Goal: Task Accomplishment & Management: Manage account settings

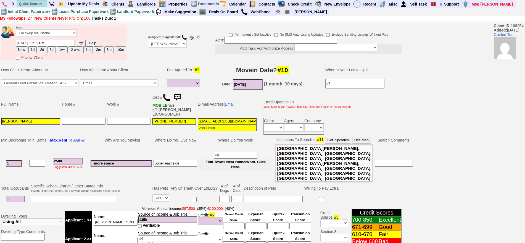
select select
click at [42, 2] on input "9146482509" at bounding box center [32, 3] width 30 height 7
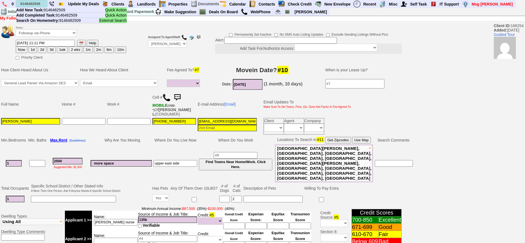
click at [42, 4] on input "9146482509" at bounding box center [32, 3] width 30 height 7
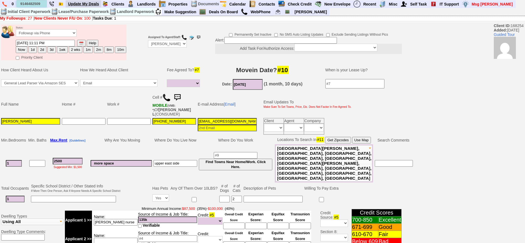
type input "9146482509"
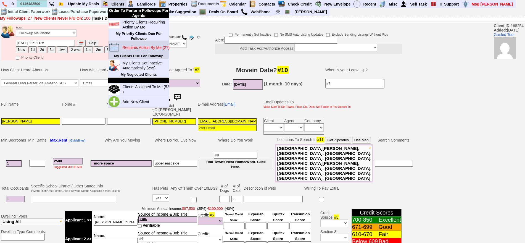
click at [144, 43] on td "Requires Action By Me (27)" at bounding box center [144, 48] width 49 height 12
click at [145, 48] on blink "Requires Action By Me (27)" at bounding box center [145, 47] width 47 height 4
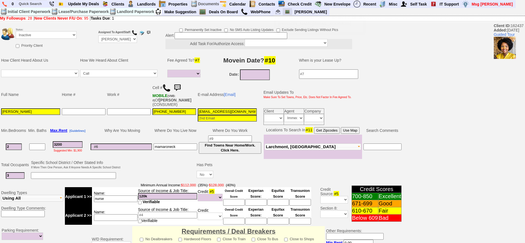
select select
click at [39, 2] on input "text" at bounding box center [32, 3] width 30 height 7
click at [42, 3] on input "nelly gicho" at bounding box center [32, 3] width 30 height 7
click at [41, 4] on input "nelly gicho" at bounding box center [32, 3] width 30 height 7
click at [42, 3] on input "nelly gicho" at bounding box center [32, 3] width 30 height 7
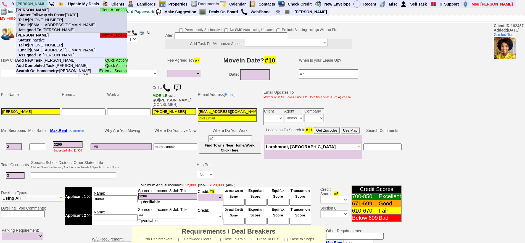
type input "nelly gicho"
click at [47, 14] on nobr "Status: Followup via Phone Saturday, October 4th, 2025" at bounding box center [47, 15] width 62 height 4
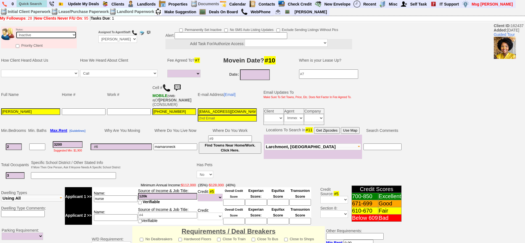
click at [55, 34] on select "Followup via Phone Followup via Email Followup When Section 8 Property Found De…" at bounding box center [46, 34] width 61 height 7
select select "Followup via Phone"
click at [16, 31] on select "Followup via Phone Followup via Email Followup When Section 8 Property Found De…" at bounding box center [46, 34] width 61 height 7
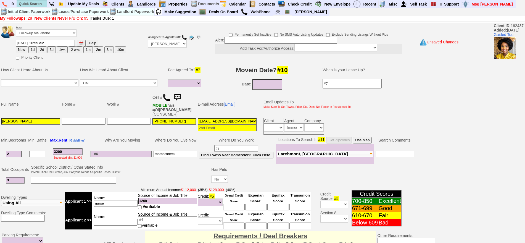
click at [24, 51] on button "Now" at bounding box center [22, 49] width 12 height 7
type input "10/04/2025 09:07 AM"
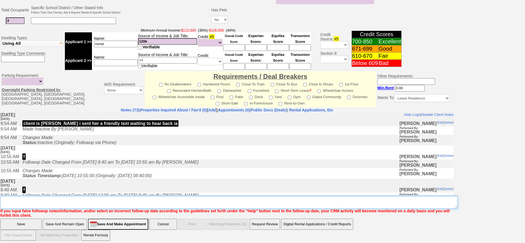
click at [209, 198] on textarea "Insert New Note Here" at bounding box center [228, 202] width 457 height 13
type textarea "old post [PERSON_NAME]"
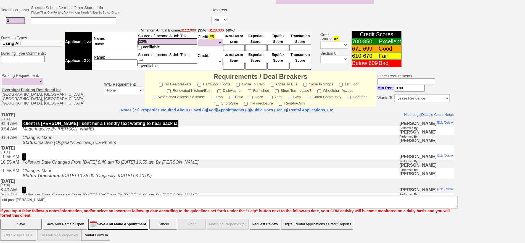
click input "Save" at bounding box center [20, 224] width 41 height 11
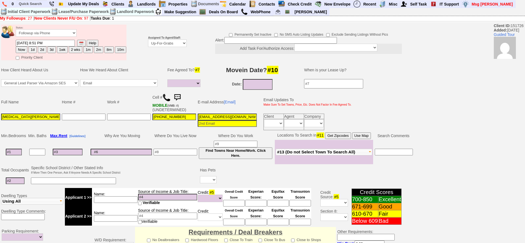
select select
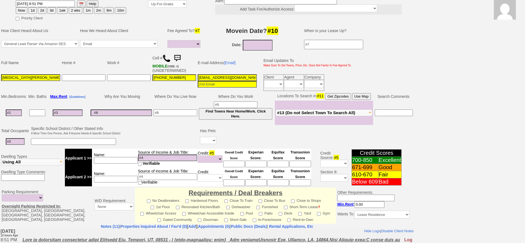
scroll to position [35, 0]
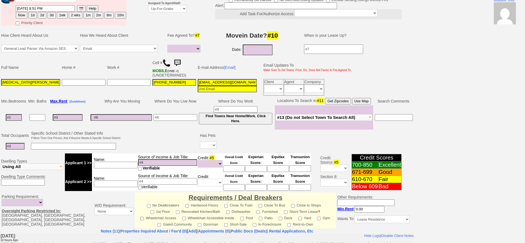
click at [166, 59] on img at bounding box center [166, 63] width 8 height 8
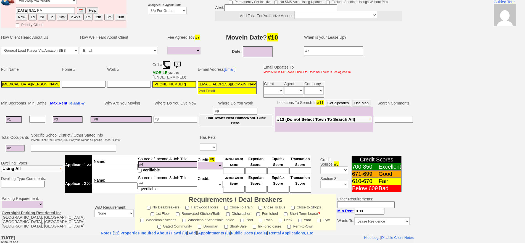
scroll to position [0, 0]
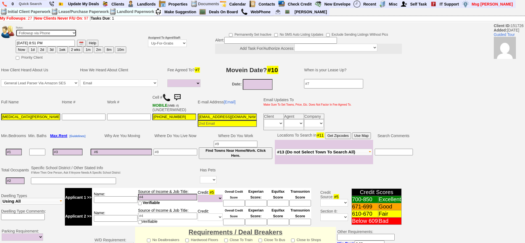
click at [46, 34] on select "Followup via Phone Followup via Email Followup When Section 8 Property Found De…" at bounding box center [46, 32] width 61 height 7
select select "Inactive"
click at [16, 31] on select "Followup via Phone Followup via Email Followup When Section 8 Property Found De…" at bounding box center [46, 32] width 61 height 7
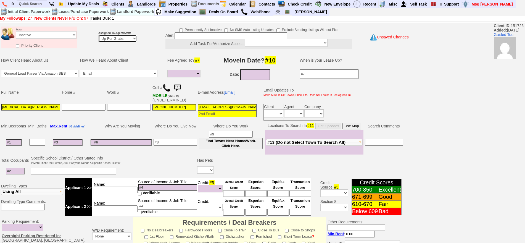
click at [117, 40] on select "Up-For-Grabs ***** STAFF ***** Bob Bruno 914-419-3579 Cristy Liberto 914-486-10…" at bounding box center [117, 38] width 39 height 7
select select "148"
click at [98, 35] on select "Up-For-Grabs ***** STAFF ***** Bob Bruno 914-419-3579 Cristy Liberto 914-486-10…" at bounding box center [117, 38] width 39 height 7
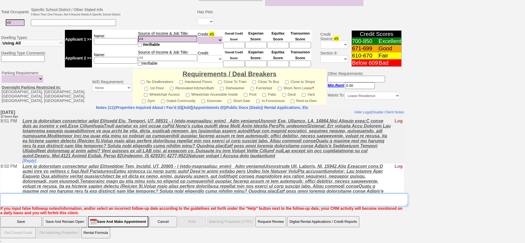
click at [284, 197] on textarea "Insert New Note Here" at bounding box center [204, 199] width 408 height 13
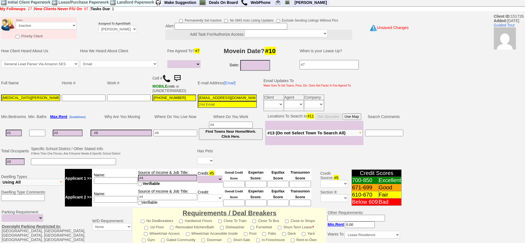
scroll to position [0, 0]
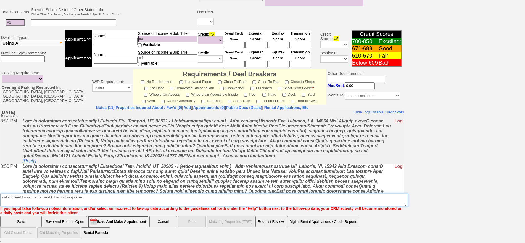
type textarea "called client lm sent email and txt ia until response"
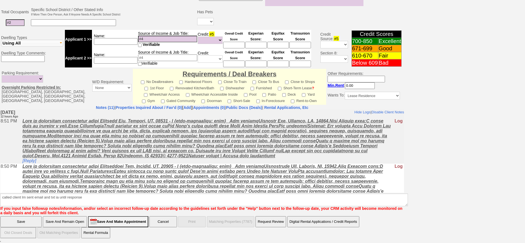
drag, startPoint x: 66, startPoint y: 221, endPoint x: 77, endPoint y: 52, distance: 169.7
click at [66, 221] on input "Save And Remain Open" at bounding box center [65, 221] width 44 height 11
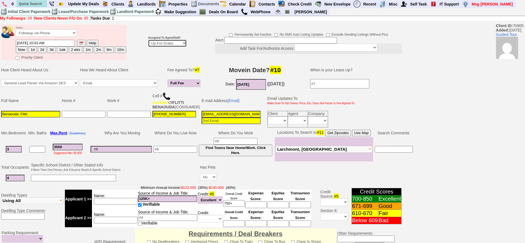
click at [159, 45] on select "Up-For-Grabs ***** STAFF ***** Bob Bruno 914-419-3579 Cristy Liberto 914-486-10…" at bounding box center [167, 43] width 39 height 7
select select "148"
click at [148, 40] on select "Up-For-Grabs ***** STAFF ***** Bob Bruno 914-419-3579 Cristy Liberto 914-486-10…" at bounding box center [167, 43] width 39 height 7
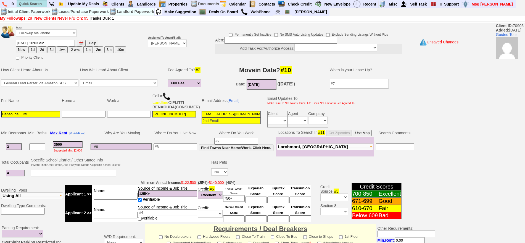
click at [44, 48] on button "2d" at bounding box center [42, 49] width 8 height 7
type input "10/06/2025 09:06 AM"
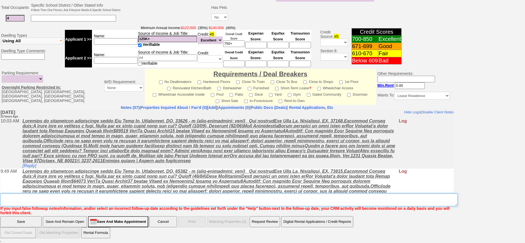
click at [204, 195] on textarea "Insert New Note Here" at bounding box center [228, 199] width 457 height 13
type textarea "f"
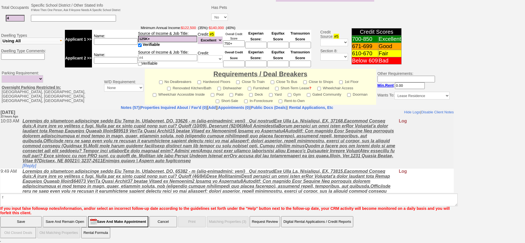
click input "Save" at bounding box center [20, 221] width 41 height 11
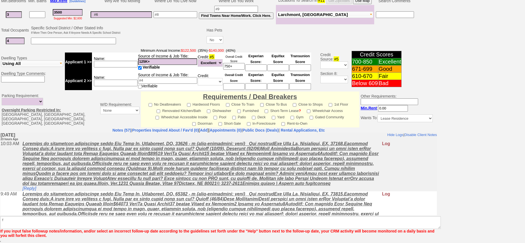
scroll to position [136, 0]
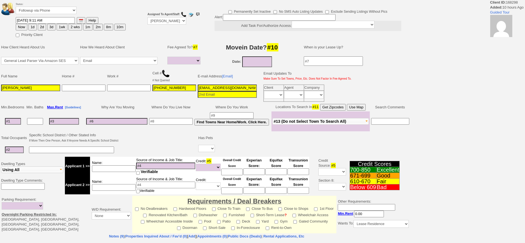
select select
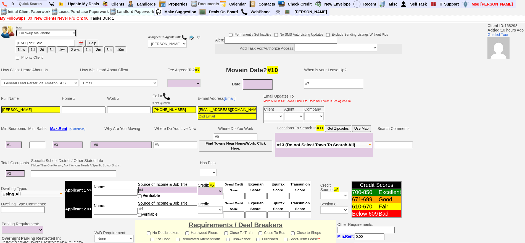
click at [53, 34] on select "Followup via Phone Followup via Email Followup When Section 8 Property Found De…" at bounding box center [46, 32] width 61 height 7
select select "Inactive"
click at [16, 31] on select "Followup via Phone Followup via Email Followup When Section 8 Property Found De…" at bounding box center [46, 32] width 61 height 7
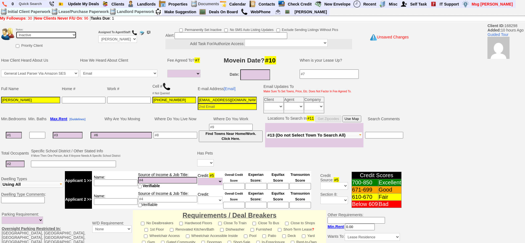
scroll to position [141, 0]
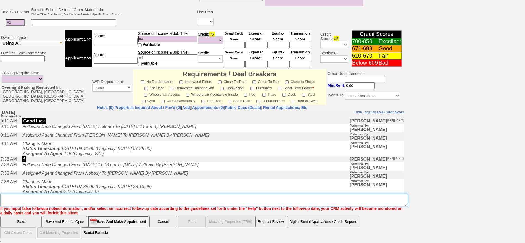
click at [225, 202] on textarea "Insert New Note Here" at bounding box center [204, 199] width 408 height 13
type textarea "dup card"
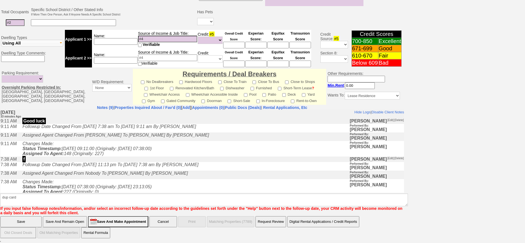
click input "Save" at bounding box center [20, 221] width 41 height 11
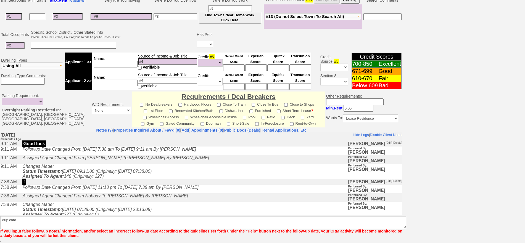
scroll to position [119, 0]
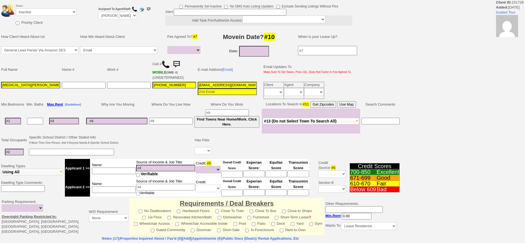
select select
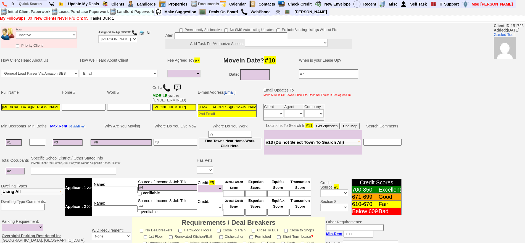
click at [236, 90] on link "[Email]" at bounding box center [230, 92] width 12 height 4
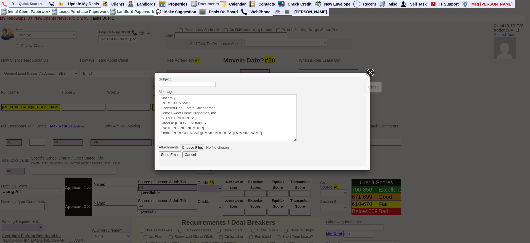
click at [370, 72] on link at bounding box center [370, 73] width 10 height 10
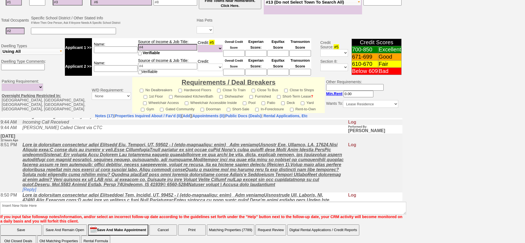
scroll to position [69, 0]
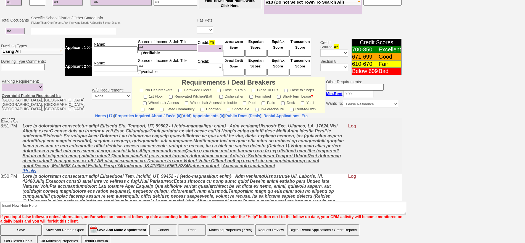
click at [26, 171] on link "[Reply]" at bounding box center [29, 170] width 14 height 5
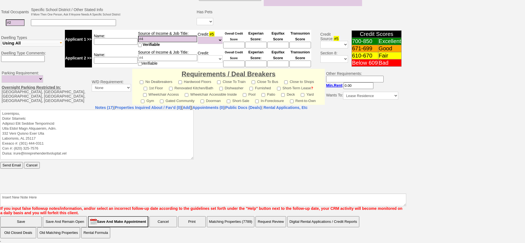
scroll to position [0, 0]
click at [42, 111] on textarea at bounding box center [96, 134] width 193 height 50
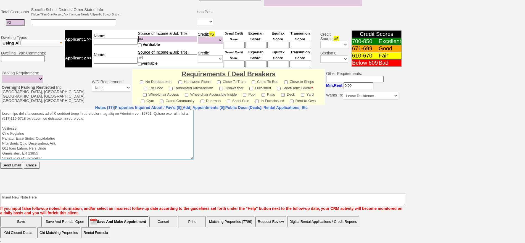
drag, startPoint x: 108, startPoint y: 117, endPoint x: 0, endPoint y: 105, distance: 108.6
click at [0, 109] on html "Send Email Cancel" at bounding box center [201, 150] width 402 height 83
type textarea "Thank you for your request on the 3 bedroom home we are hosting for rent in Yon…"
click at [19, 163] on input "Send Email" at bounding box center [11, 165] width 23 height 7
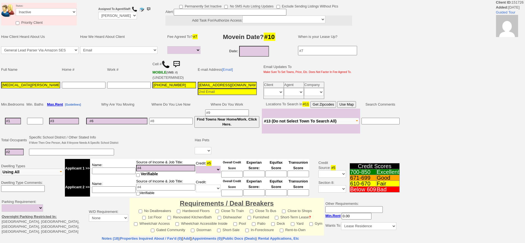
select select
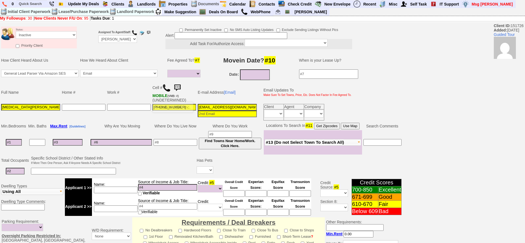
click at [180, 86] on img at bounding box center [177, 87] width 11 height 11
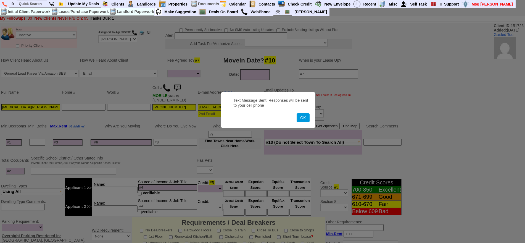
click at [297, 113] on button "OK" at bounding box center [303, 117] width 13 height 9
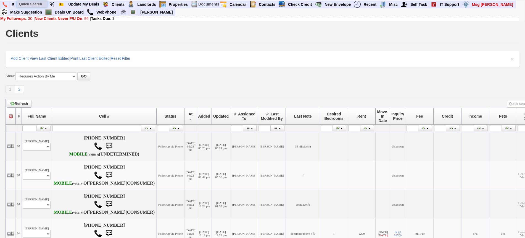
click at [43, 4] on input "text" at bounding box center [32, 4] width 30 height 7
click at [42, 4] on input "[PERSON_NAME]" at bounding box center [32, 4] width 30 height 7
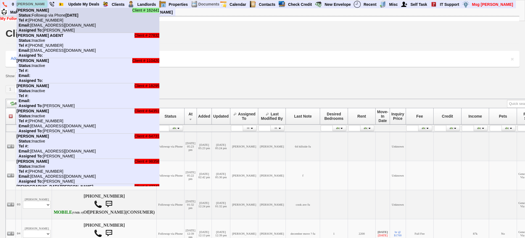
type input "[PERSON_NAME]"
click at [44, 14] on nobr "Status: Followup via Phone [DATE]" at bounding box center [48, 15] width 62 height 4
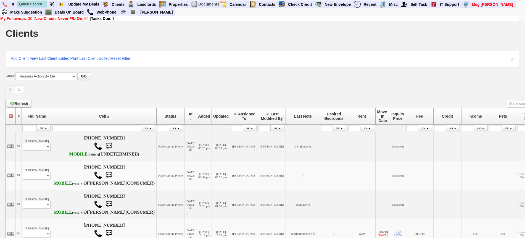
click at [63, 92] on div "1 2 Define page size" at bounding box center [263, 89] width 514 height 9
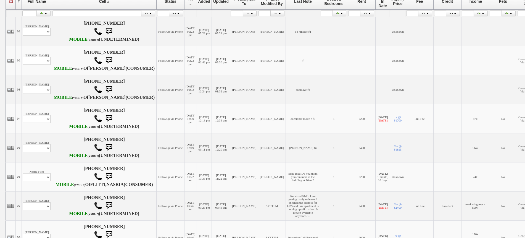
scroll to position [138, 0]
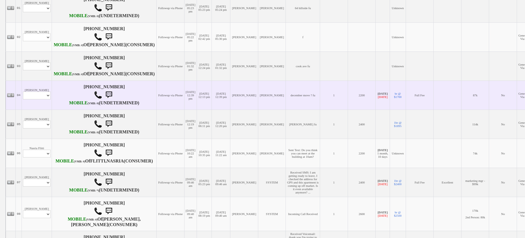
click at [185, 109] on td "[DATE] 12:39 pm" at bounding box center [191, 94] width 12 height 29
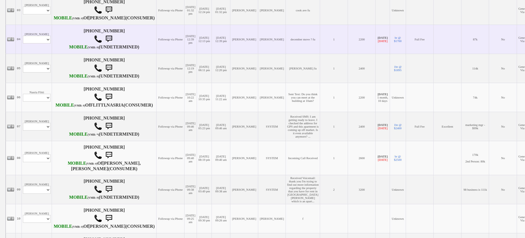
scroll to position [242, 0]
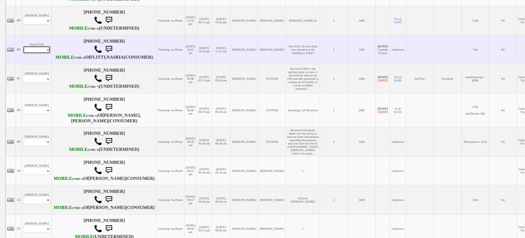
click at [34, 54] on select "Profile Edit Print Email Externally (Will Not Be Tracked In CRM) Closed Deals" at bounding box center [37, 50] width 28 height 8
select select "ChangeURL,/crm/custom/edit_client_form.php?redirect=%2Fcrm%2Fclients.php&id=168…"
click at [23, 54] on select "Profile Edit Print Email Externally (Will Not Be Tracked In CRM) Closed Deals" at bounding box center [37, 50] width 28 height 8
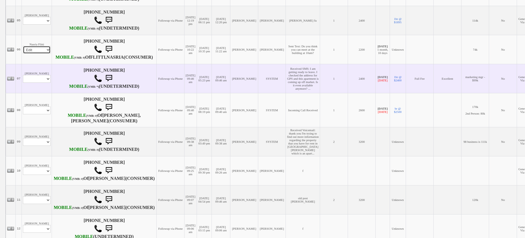
select select
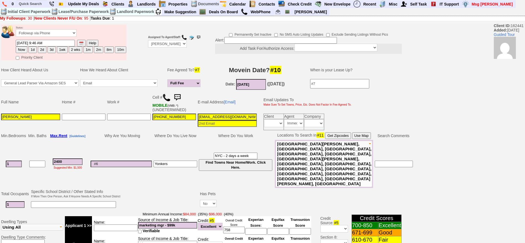
click at [181, 95] on img at bounding box center [177, 97] width 11 height 11
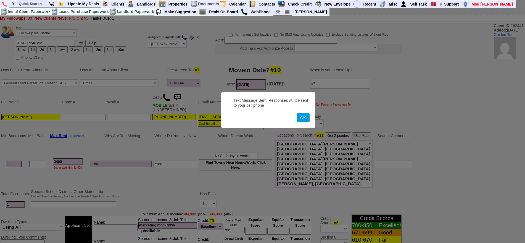
click at [297, 113] on button "OK" at bounding box center [303, 117] width 13 height 9
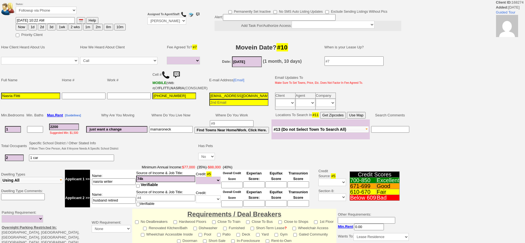
select select
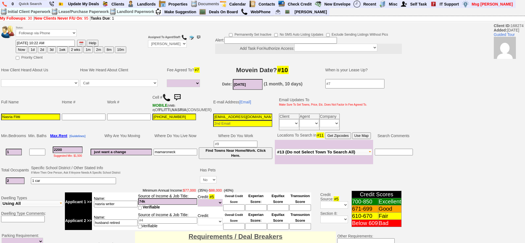
click at [168, 98] on img at bounding box center [166, 97] width 8 height 8
click at [179, 97] on img at bounding box center [177, 97] width 11 height 11
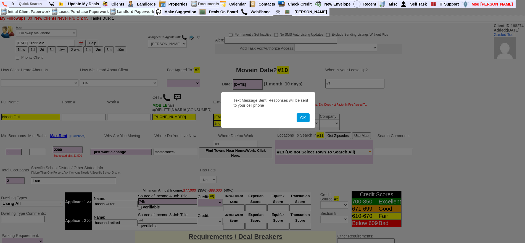
click at [297, 113] on button "OK" at bounding box center [303, 117] width 13 height 9
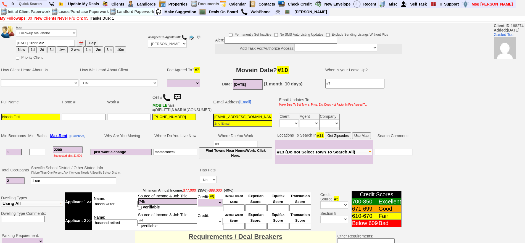
click at [49, 49] on button "3d" at bounding box center [52, 49] width 8 height 7
type input "10/07/2025 09:49 AM"
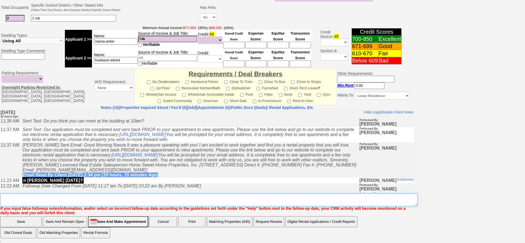
click at [172, 196] on textarea "Insert New Note Here" at bounding box center [208, 199] width 417 height 13
type textarea "fu"
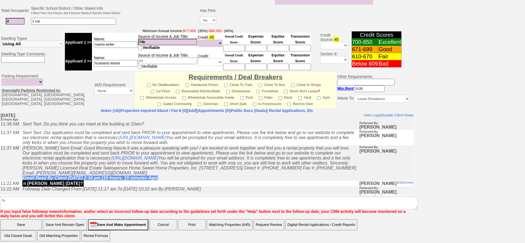
click input "Save" at bounding box center [20, 224] width 41 height 11
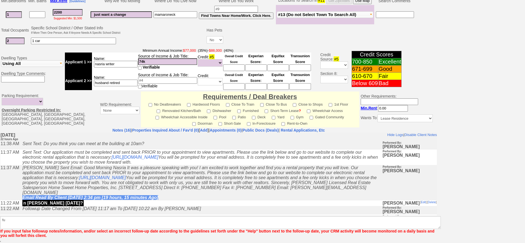
scroll to position [139, 0]
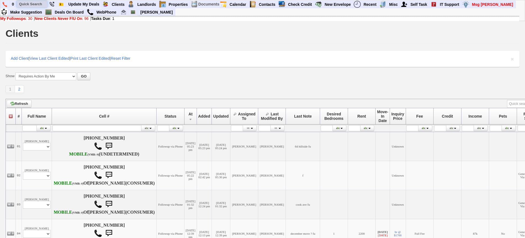
click at [29, 5] on input "text" at bounding box center [32, 4] width 30 height 7
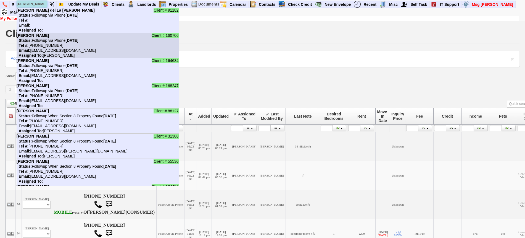
type input "cruz"
click at [53, 45] on nobr "Tel #: 646-203-9563" at bounding box center [40, 45] width 47 height 4
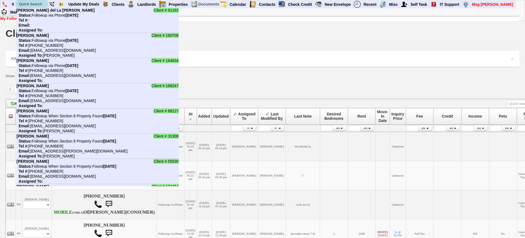
click at [35, 3] on input "text" at bounding box center [32, 4] width 30 height 7
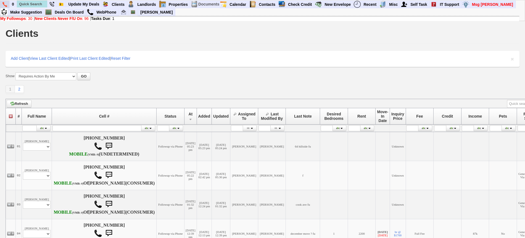
click at [2, 5] on img at bounding box center [4, 4] width 5 height 5
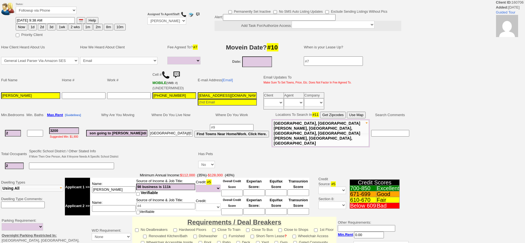
select select
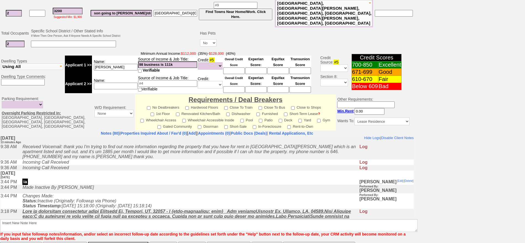
scroll to position [162, 0]
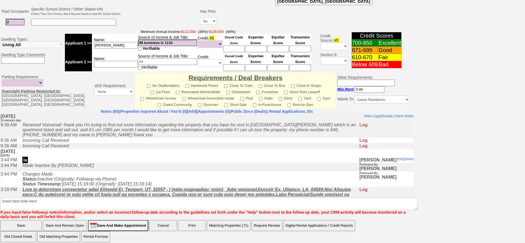
click at [169, 163] on td "Made Inactive By jorge guerrero" at bounding box center [190, 166] width 340 height 9
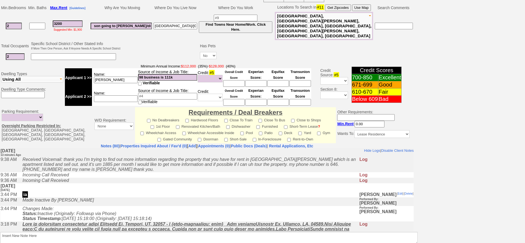
scroll to position [0, 0]
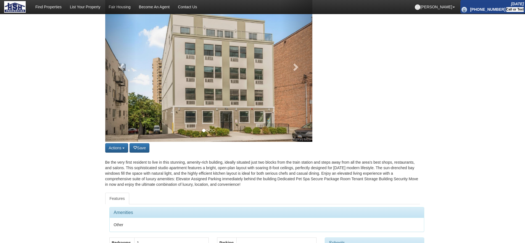
scroll to position [46, 0]
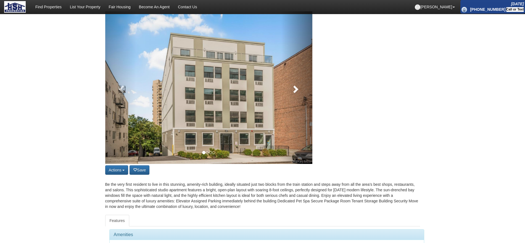
click at [294, 93] on span at bounding box center [295, 89] width 8 height 8
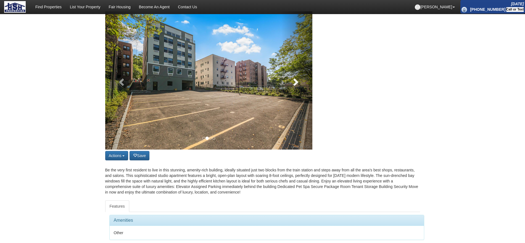
click at [294, 96] on link at bounding box center [296, 80] width 31 height 138
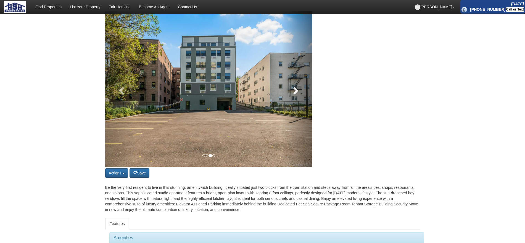
click at [294, 94] on span at bounding box center [295, 90] width 8 height 8
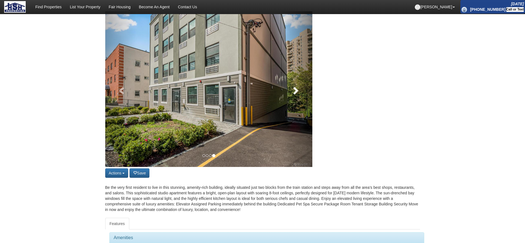
click at [294, 94] on span at bounding box center [295, 90] width 8 height 8
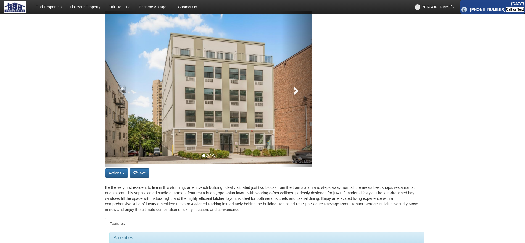
click at [294, 94] on span at bounding box center [295, 90] width 8 height 8
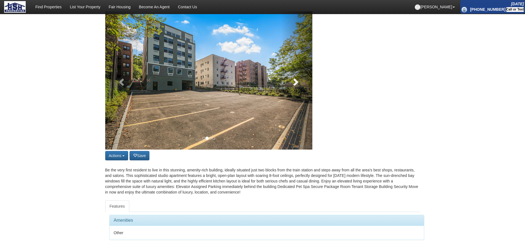
click at [294, 96] on link at bounding box center [296, 80] width 31 height 138
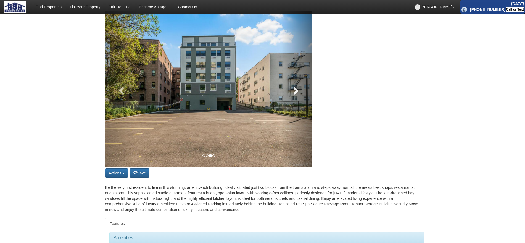
click at [294, 94] on span at bounding box center [295, 90] width 8 height 8
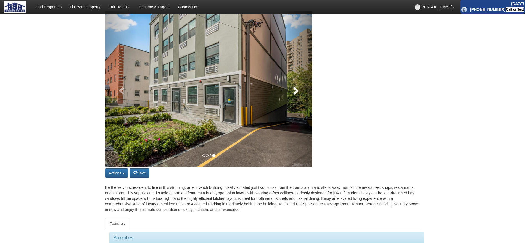
click at [299, 108] on link at bounding box center [296, 89] width 31 height 156
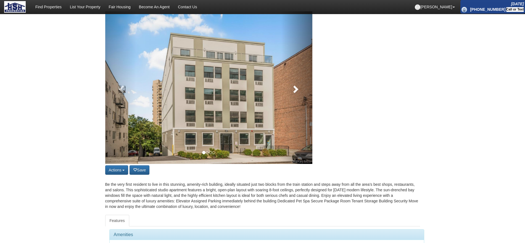
click at [299, 102] on link at bounding box center [296, 87] width 31 height 152
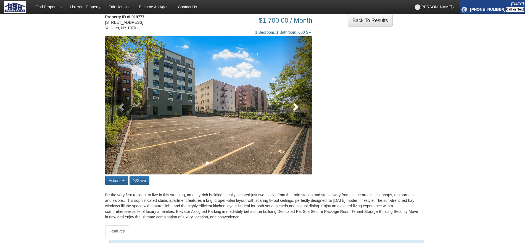
scroll to position [0, 0]
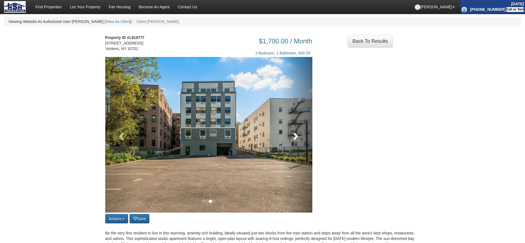
click at [300, 144] on link at bounding box center [296, 135] width 31 height 156
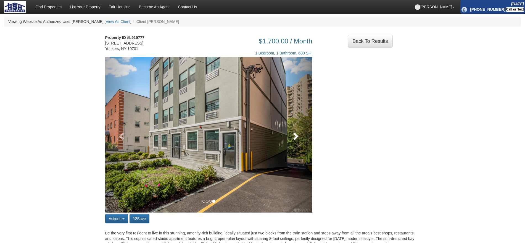
click at [301, 143] on link at bounding box center [296, 135] width 31 height 156
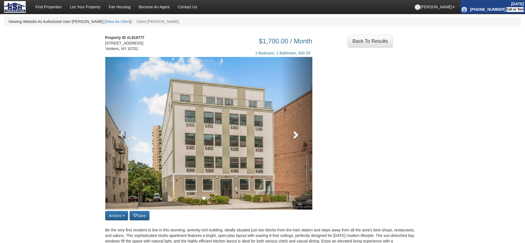
click at [301, 143] on link at bounding box center [296, 133] width 31 height 152
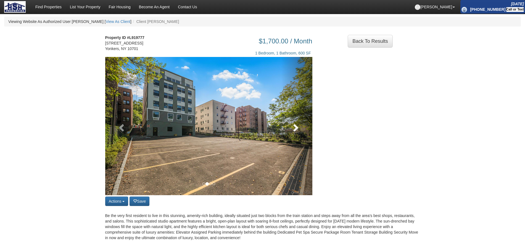
click at [304, 134] on link at bounding box center [296, 126] width 31 height 138
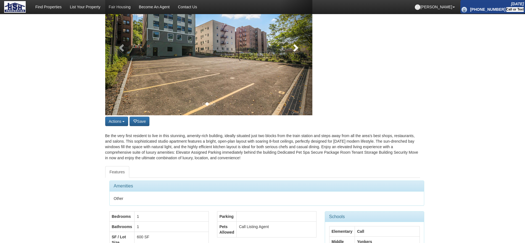
scroll to position [88, 0]
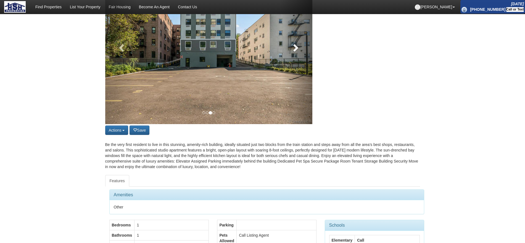
click at [284, 60] on link at bounding box center [296, 47] width 31 height 156
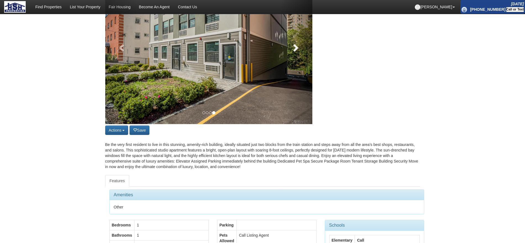
click at [294, 52] on span at bounding box center [295, 47] width 8 height 8
click at [295, 52] on span at bounding box center [295, 47] width 8 height 8
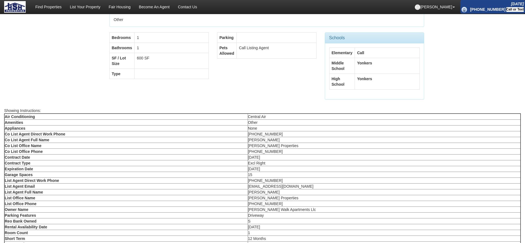
scroll to position [0, 0]
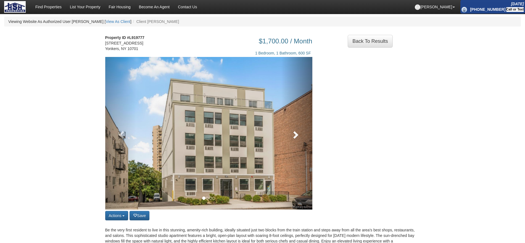
click at [290, 137] on link at bounding box center [296, 133] width 31 height 152
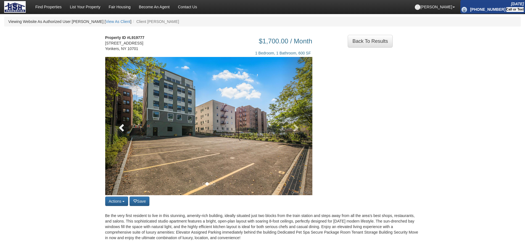
click at [120, 131] on span at bounding box center [122, 127] width 8 height 8
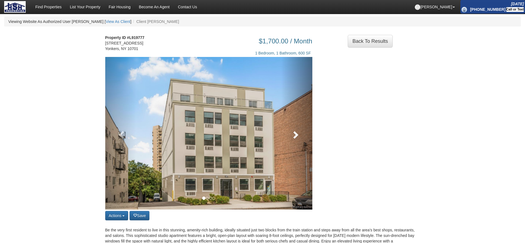
click at [293, 137] on span at bounding box center [295, 134] width 8 height 8
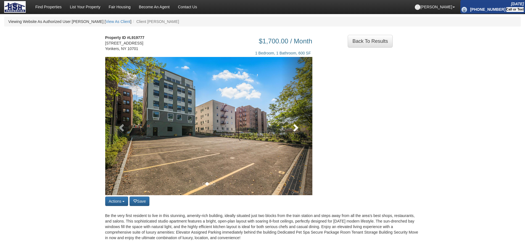
click at [296, 138] on link at bounding box center [296, 126] width 31 height 138
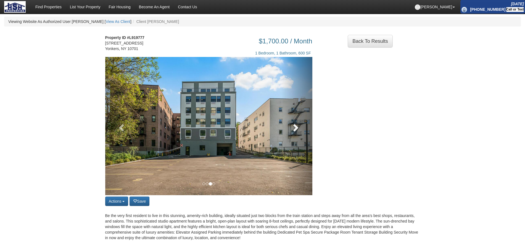
click at [298, 133] on link at bounding box center [296, 126] width 31 height 138
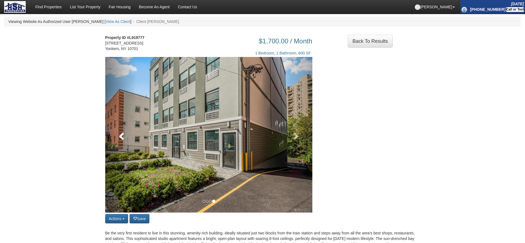
click at [123, 140] on span at bounding box center [122, 136] width 8 height 8
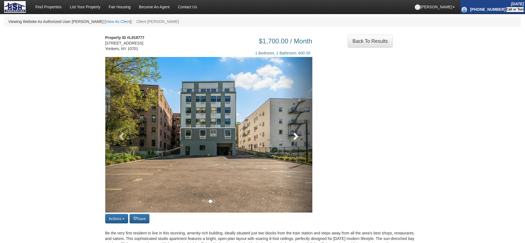
click at [284, 146] on link at bounding box center [296, 135] width 31 height 156
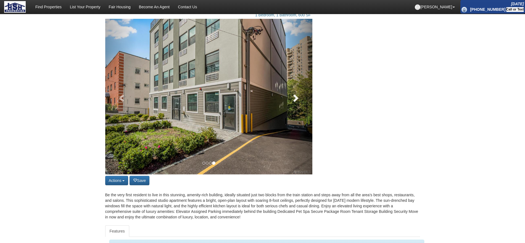
scroll to position [7, 0]
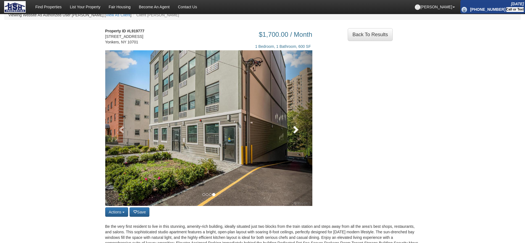
click at [310, 135] on link at bounding box center [296, 128] width 31 height 156
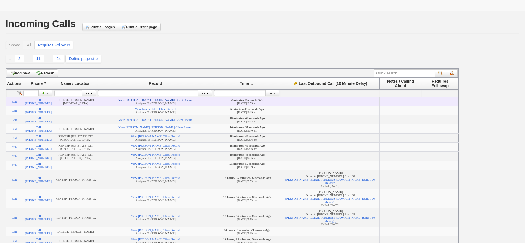
click at [168, 99] on link "View Kyra Bonilla's Client Record" at bounding box center [155, 99] width 74 height 3
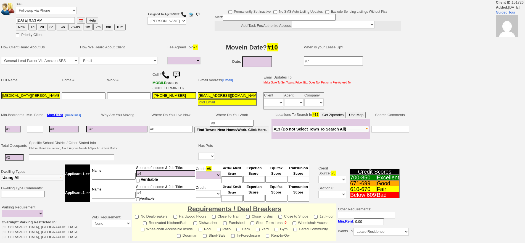
select select
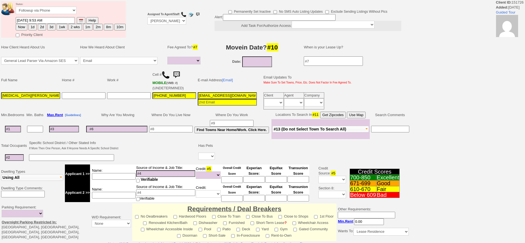
click at [164, 72] on img at bounding box center [166, 75] width 8 height 8
